Goal: Task Accomplishment & Management: Use online tool/utility

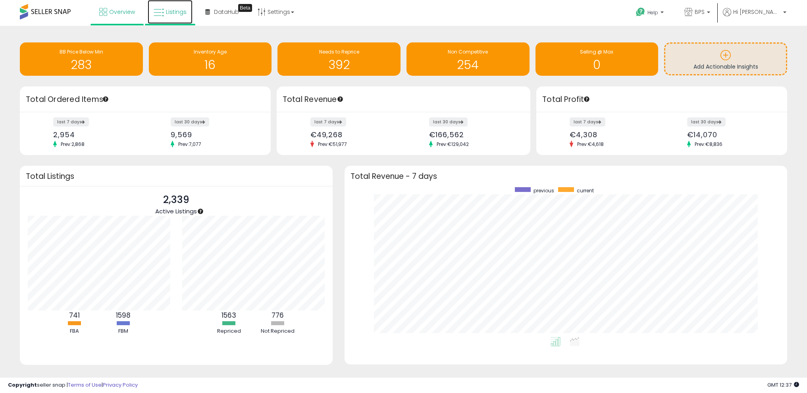
click at [173, 13] on span "Listings" at bounding box center [176, 12] width 21 height 8
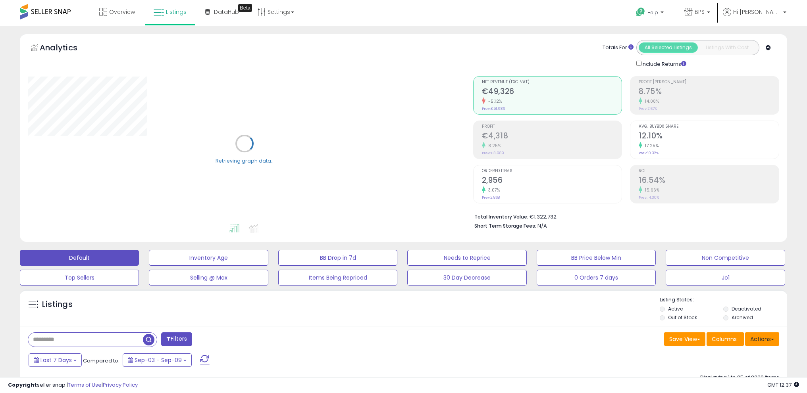
click at [775, 333] on button "Actions" at bounding box center [762, 339] width 34 height 13
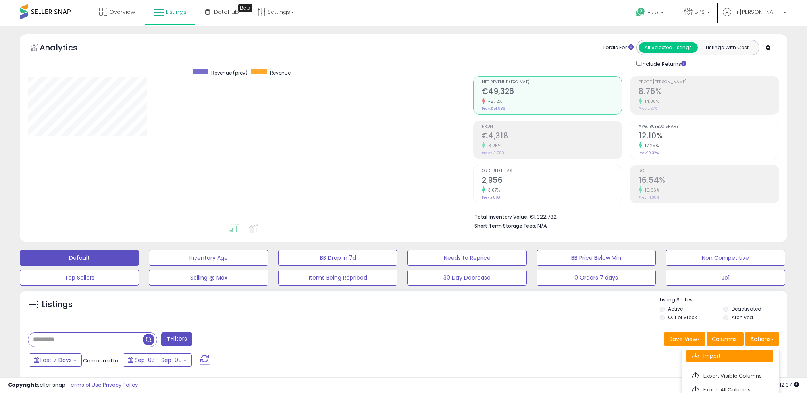
click at [759, 352] on link "Import" at bounding box center [729, 356] width 87 height 12
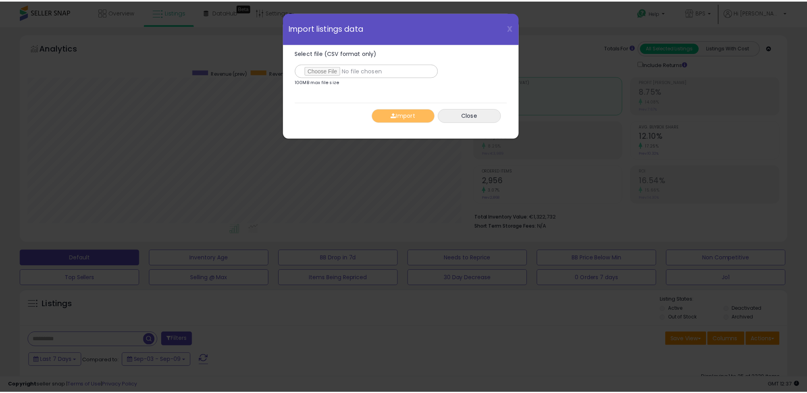
scroll to position [163, 449]
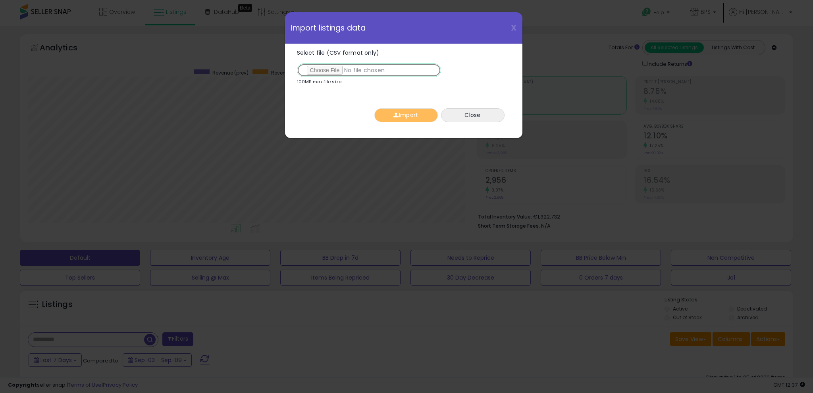
click at [339, 71] on input "Select file (CSV format only)" at bounding box center [369, 70] width 144 height 13
type input "**********"
click at [413, 120] on button "Import" at bounding box center [406, 115] width 64 height 14
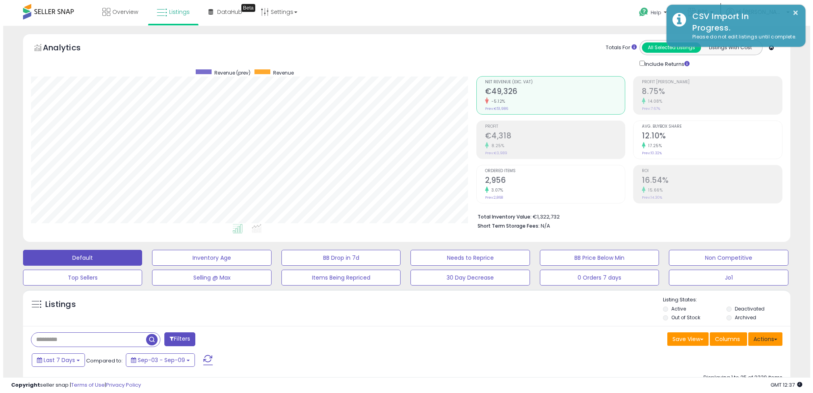
scroll to position [396886, 396603]
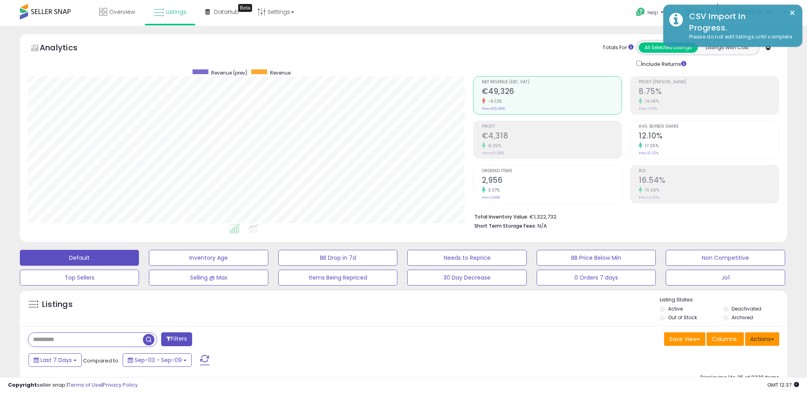
click at [767, 339] on button "Actions" at bounding box center [762, 339] width 34 height 13
click at [739, 355] on link "Import" at bounding box center [729, 356] width 87 height 12
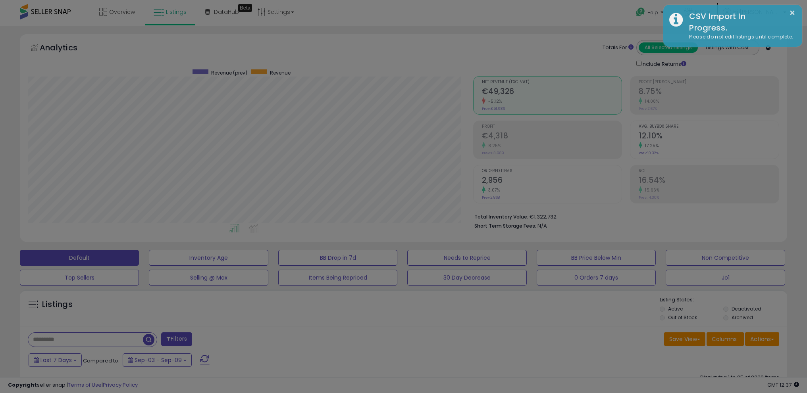
scroll to position [163, 449]
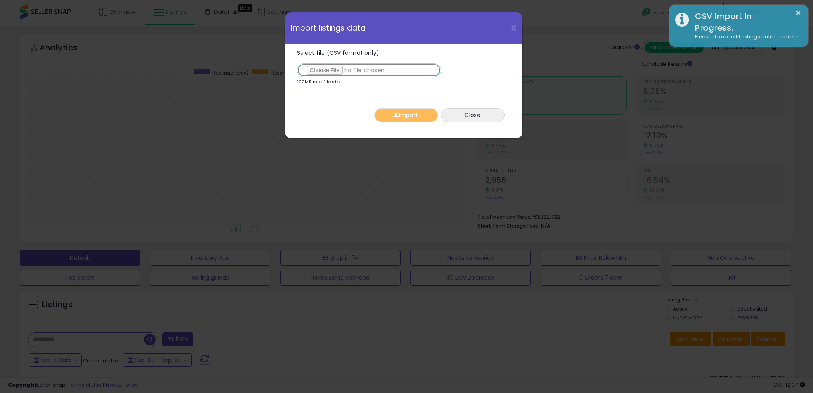
click at [340, 66] on input "Select file (CSV format only)" at bounding box center [369, 70] width 144 height 13
click at [416, 114] on button "Import" at bounding box center [406, 115] width 64 height 14
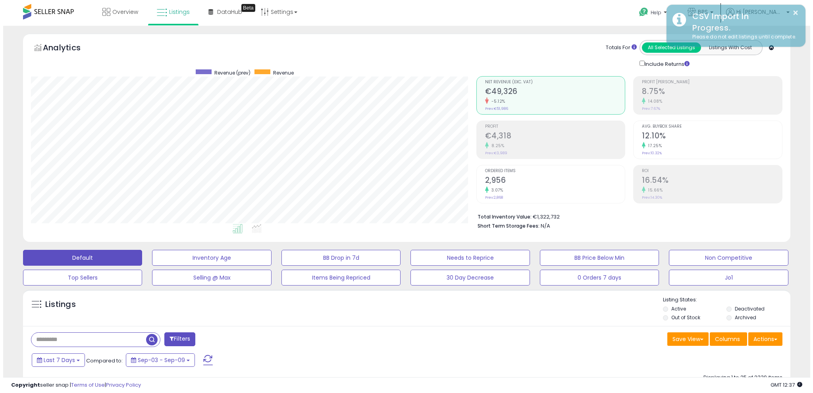
scroll to position [396886, 396603]
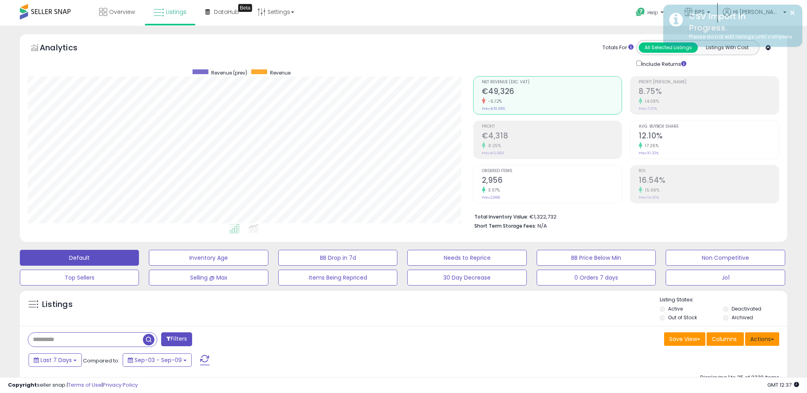
click at [773, 338] on button "Actions" at bounding box center [762, 339] width 34 height 13
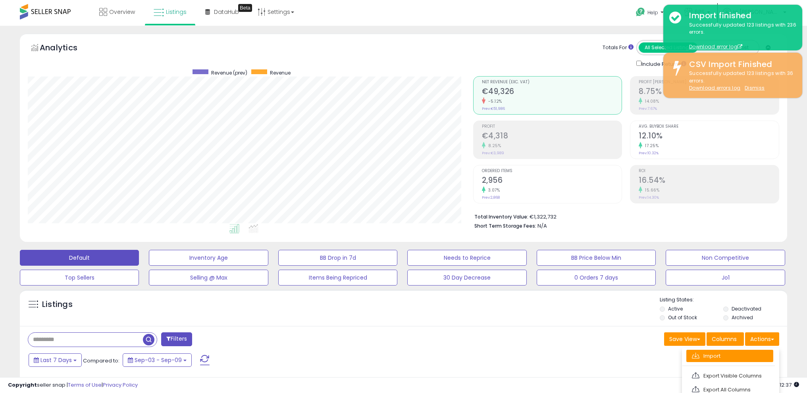
click at [753, 352] on link "Import" at bounding box center [729, 356] width 87 height 12
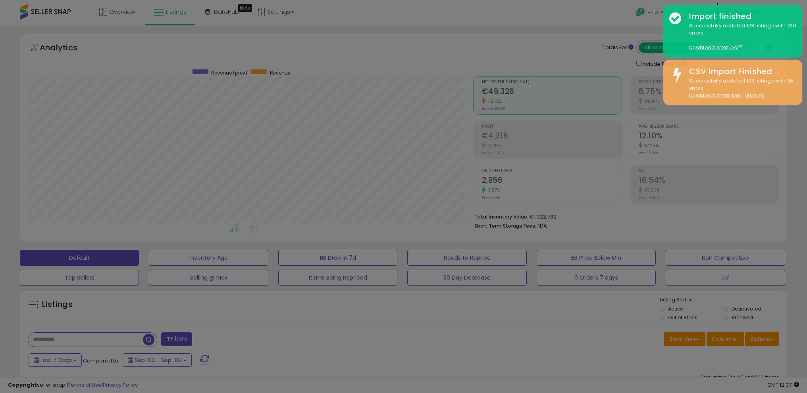
scroll to position [163, 449]
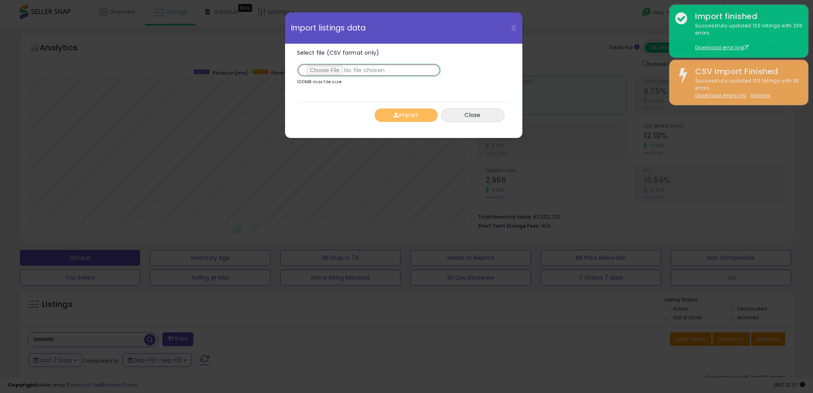
click at [334, 72] on input "Select file (CSV format only)" at bounding box center [369, 70] width 144 height 13
type input "**********"
click at [407, 115] on button "Import" at bounding box center [406, 115] width 64 height 14
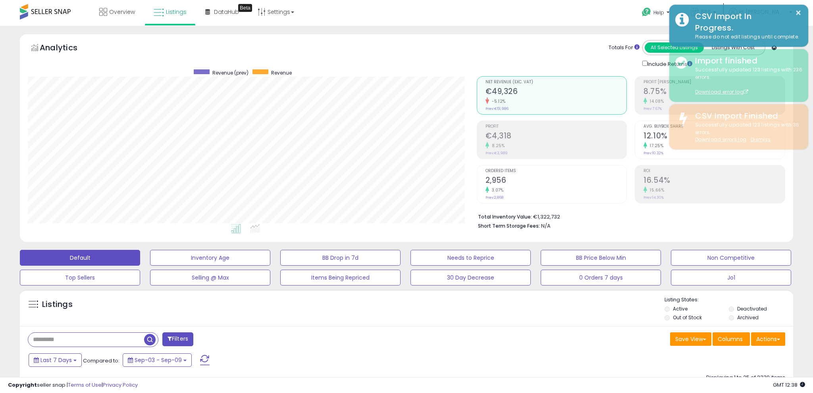
scroll to position [396886, 396603]
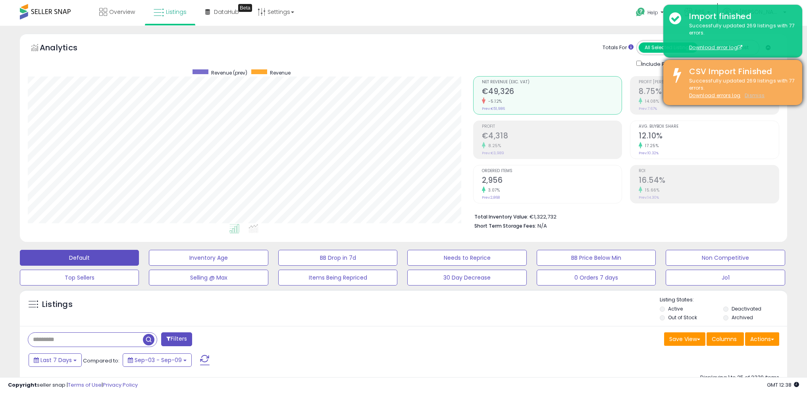
click at [756, 96] on u "Dismiss" at bounding box center [755, 95] width 20 height 7
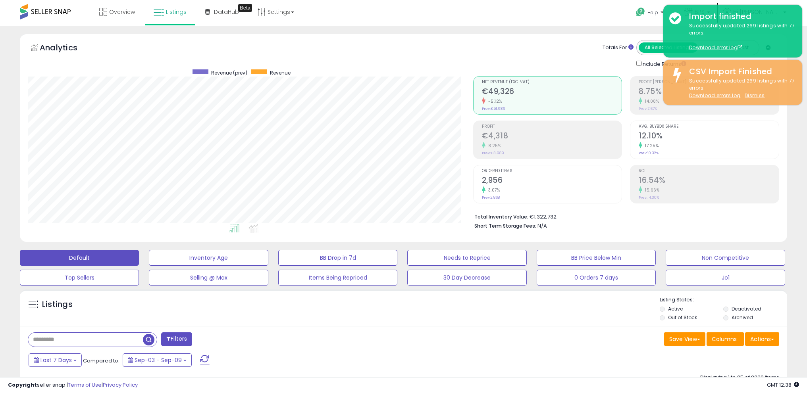
click at [771, 193] on div "15.66%" at bounding box center [709, 191] width 140 height 8
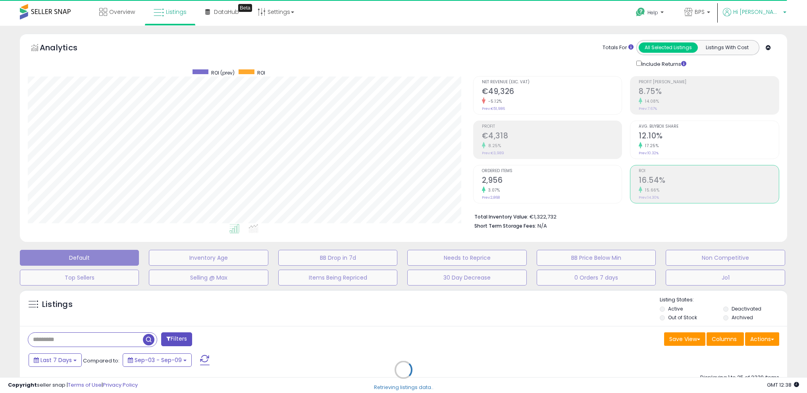
click at [774, 14] on span "Hi [PERSON_NAME]" at bounding box center [757, 12] width 48 height 8
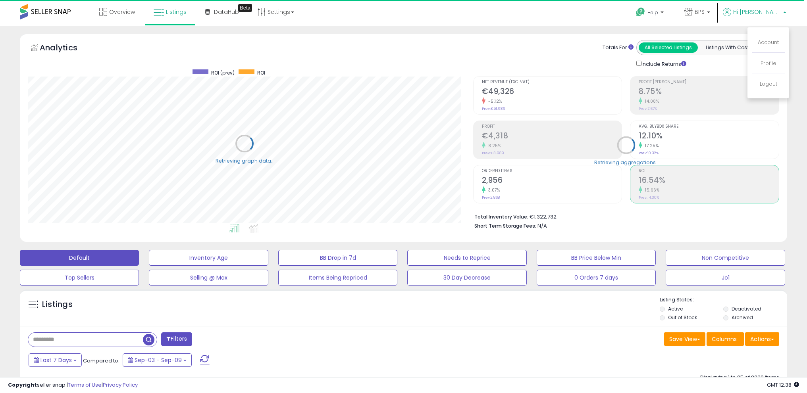
scroll to position [163, 445]
click at [773, 14] on span "Hi [PERSON_NAME]" at bounding box center [757, 12] width 48 height 8
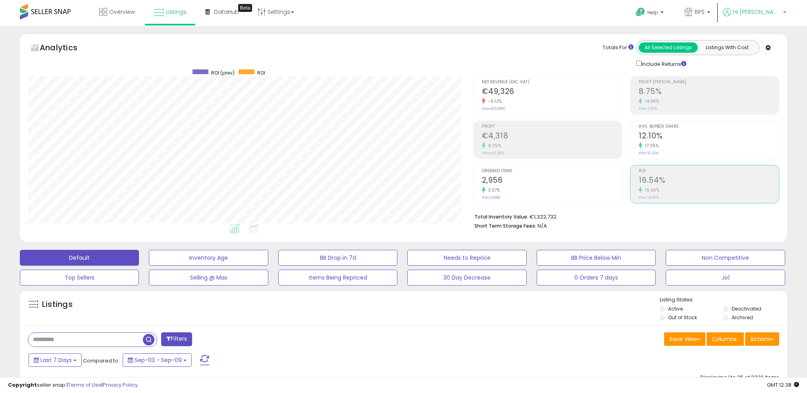
click at [771, 15] on span "Hi [PERSON_NAME]" at bounding box center [757, 12] width 48 height 8
click at [771, 82] on link "Logout" at bounding box center [768, 84] width 17 height 8
